Goal: Task Accomplishment & Management: Use online tool/utility

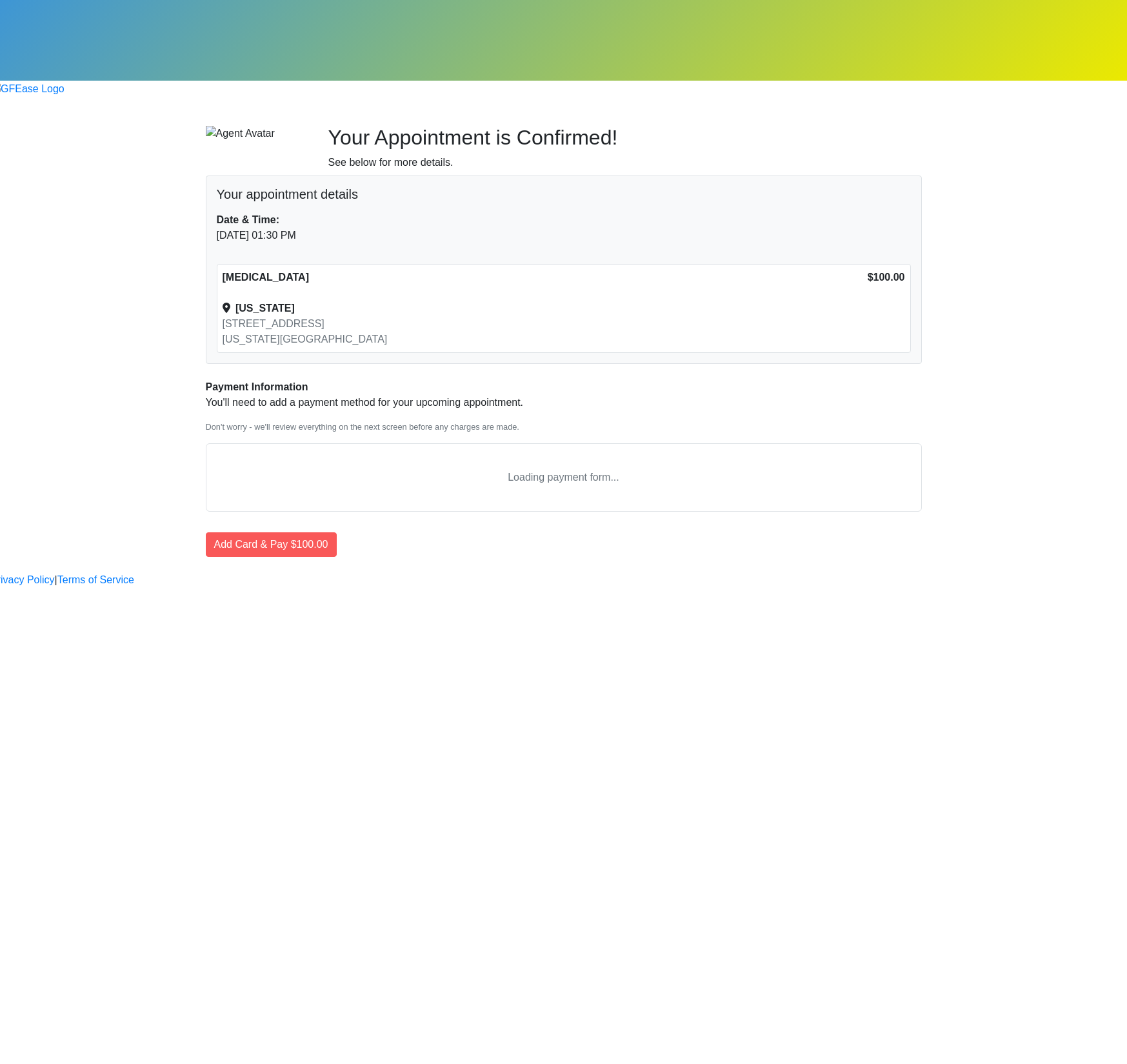
click at [262, 588] on body "Begin your FREE virtual smile assessment! Your Appointment is Confirmed! See be…" at bounding box center [563, 294] width 1127 height 588
